Goal: Register for event/course

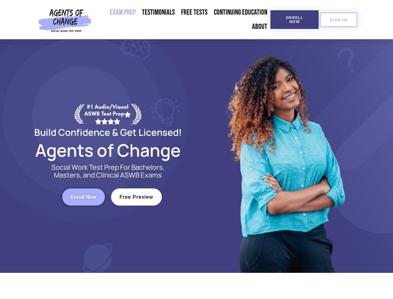
click at [197, 149] on div at bounding box center [285, 155] width 177 height 233
click at [294, 20] on span "Enroll Now" at bounding box center [294, 20] width 28 height 8
click at [339, 20] on span "SIGN IN" at bounding box center [338, 20] width 17 height 4
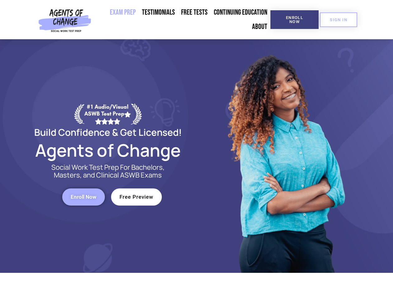
click at [83, 197] on span "Enroll Now" at bounding box center [84, 196] width 26 height 5
click at [136, 197] on span "Free Preview" at bounding box center [137, 196] width 34 height 5
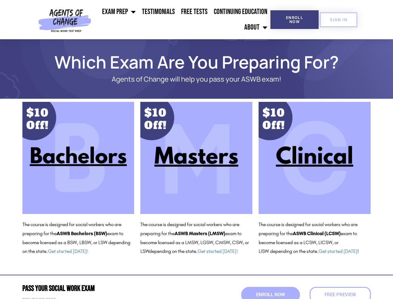
click at [182, 20] on ul "Exam Prep BSW Exam Prep: ASWB Bachelors Level Exam LMSW Exam Prep: ASWB Masters…" at bounding box center [182, 19] width 177 height 31
click at [294, 20] on span "Enroll Now" at bounding box center [294, 20] width 28 height 8
click at [339, 20] on span "SIGN IN" at bounding box center [338, 20] width 17 height 4
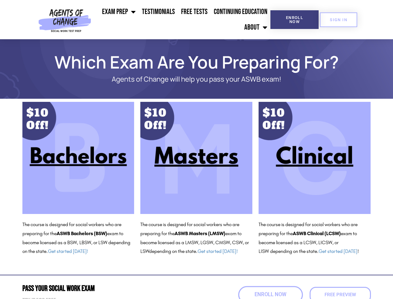
click at [271, 294] on span "Enroll Now" at bounding box center [271, 294] width 32 height 5
click at [340, 294] on span "Free Preview" at bounding box center [340, 294] width 35 height 5
